Goal: Check status: Check status

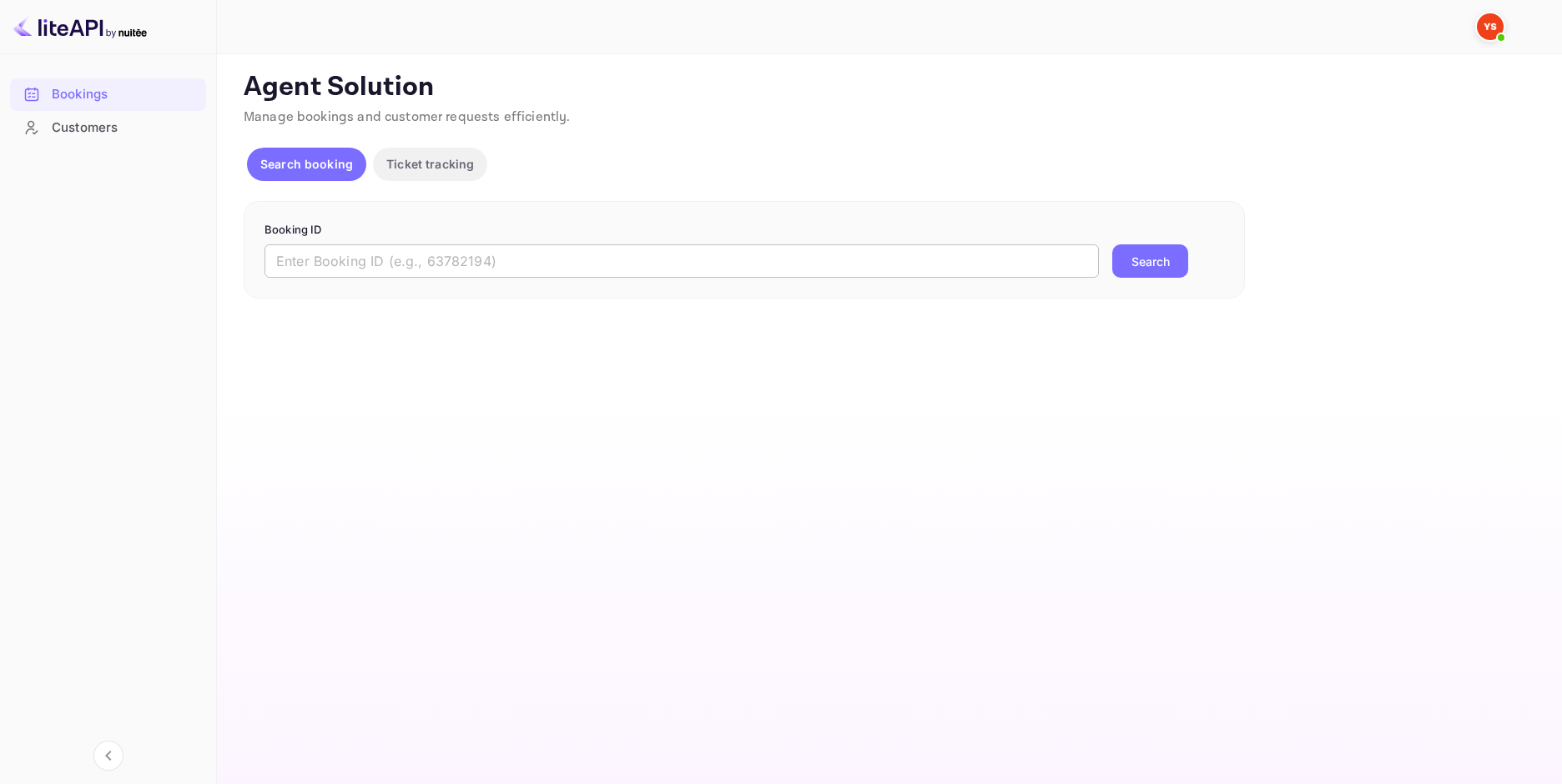
click at [539, 247] on input "text" at bounding box center [681, 261] width 835 height 33
click at [628, 259] on input "text" at bounding box center [681, 261] width 835 height 33
paste input "9785578"
click at [1125, 262] on button "Search" at bounding box center [1150, 261] width 76 height 33
click at [273, 262] on input "9785578" at bounding box center [681, 261] width 835 height 33
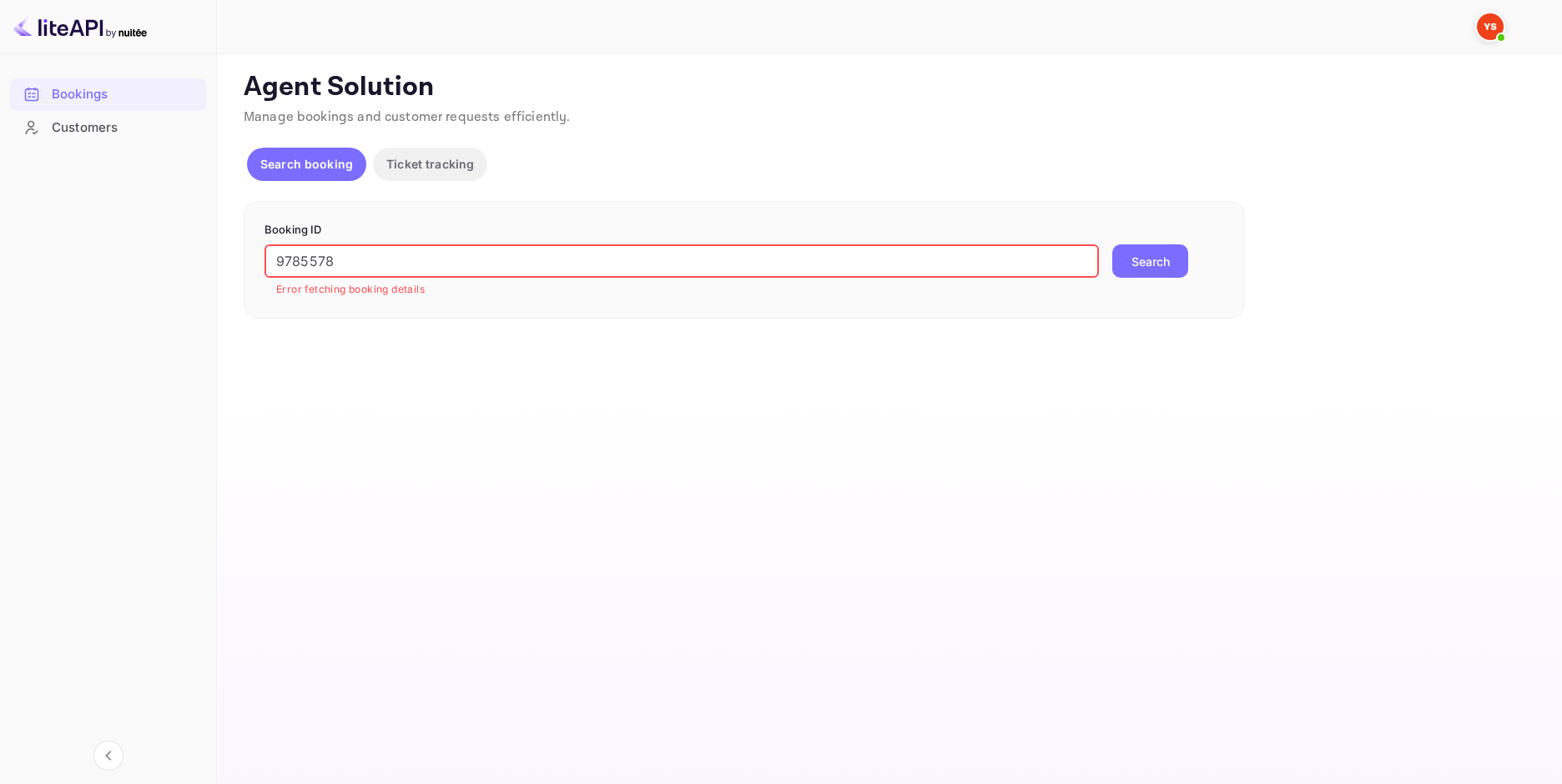
click at [282, 260] on input "9785578" at bounding box center [681, 261] width 835 height 33
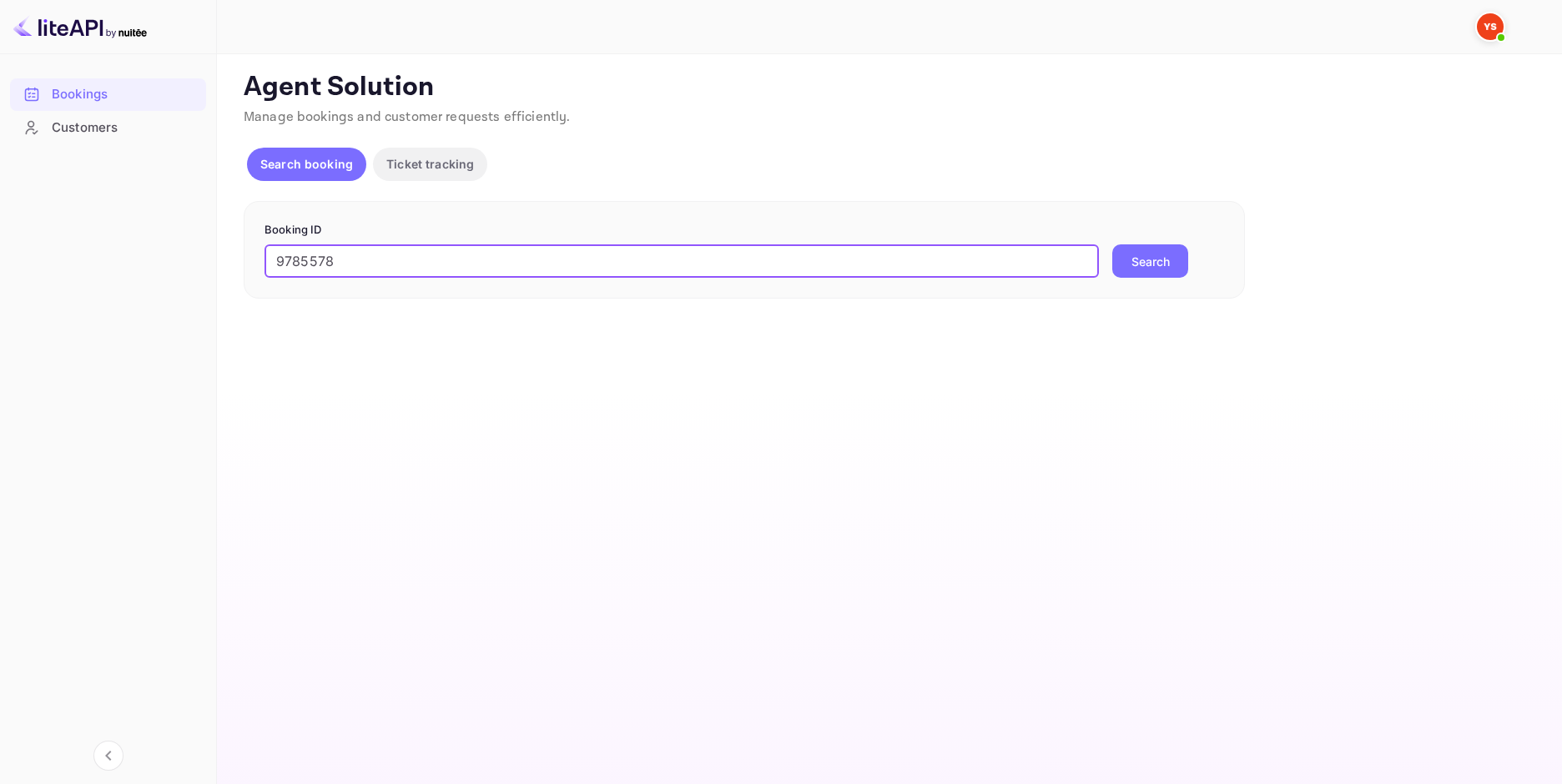
type input "9785578"
click at [1112, 244] on button "Search" at bounding box center [1150, 261] width 76 height 33
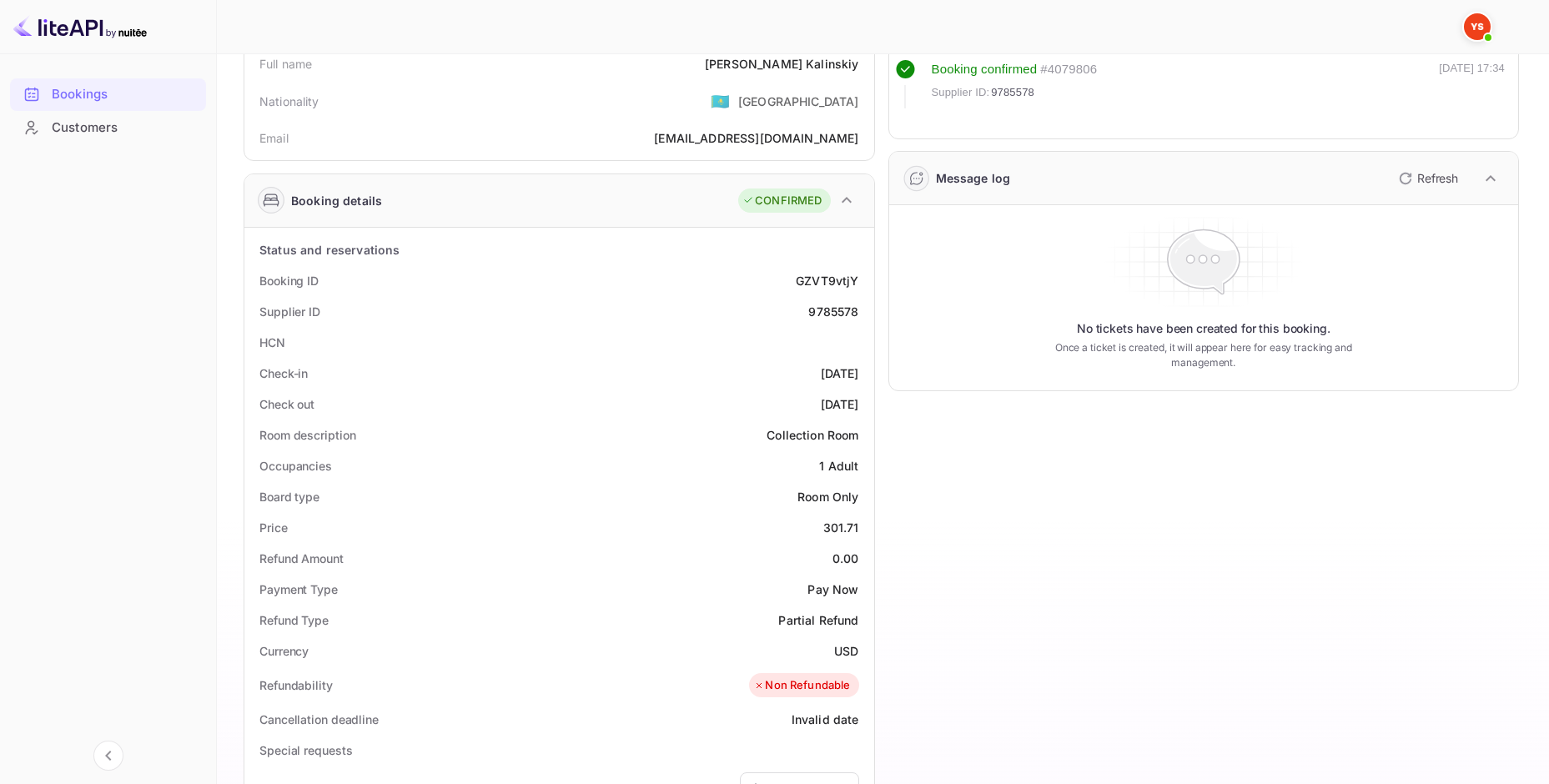
scroll to position [167, 0]
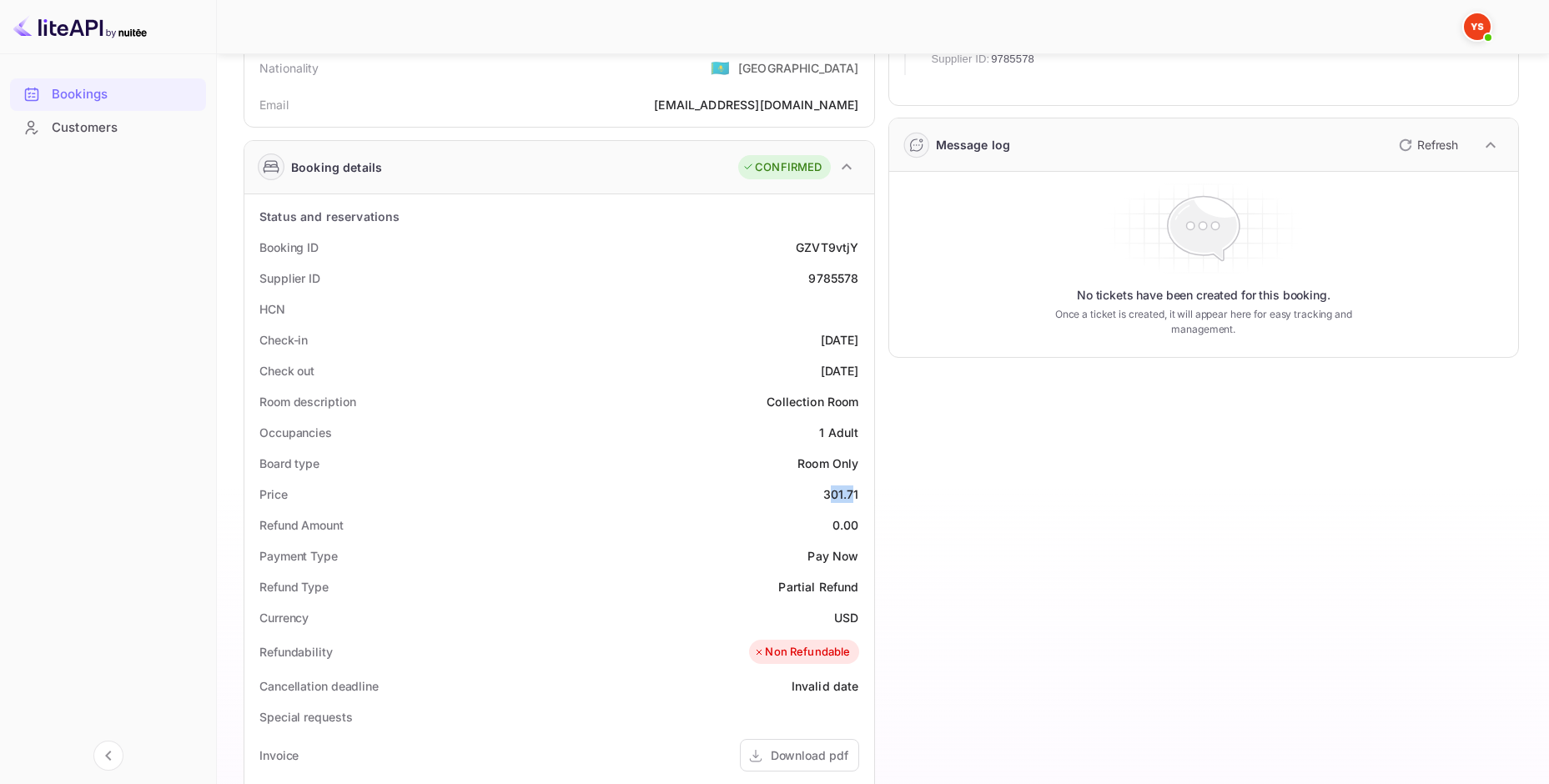
drag, startPoint x: 828, startPoint y: 501, endPoint x: 851, endPoint y: 501, distance: 23.0
click at [851, 501] on div "301.71" at bounding box center [841, 494] width 36 height 18
drag, startPoint x: 819, startPoint y: 501, endPoint x: 858, endPoint y: 502, distance: 39.0
click at [858, 502] on div "Price 301.71" at bounding box center [559, 494] width 617 height 31
copy div "301.71"
